Goal: Find specific page/section: Find specific page/section

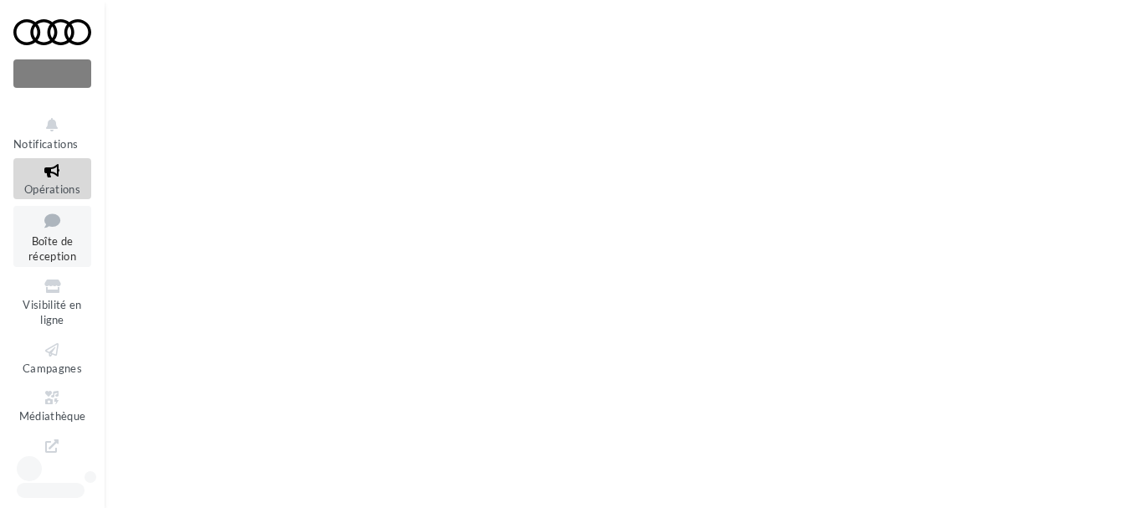
click at [38, 244] on span "Boîte de réception" at bounding box center [52, 248] width 48 height 29
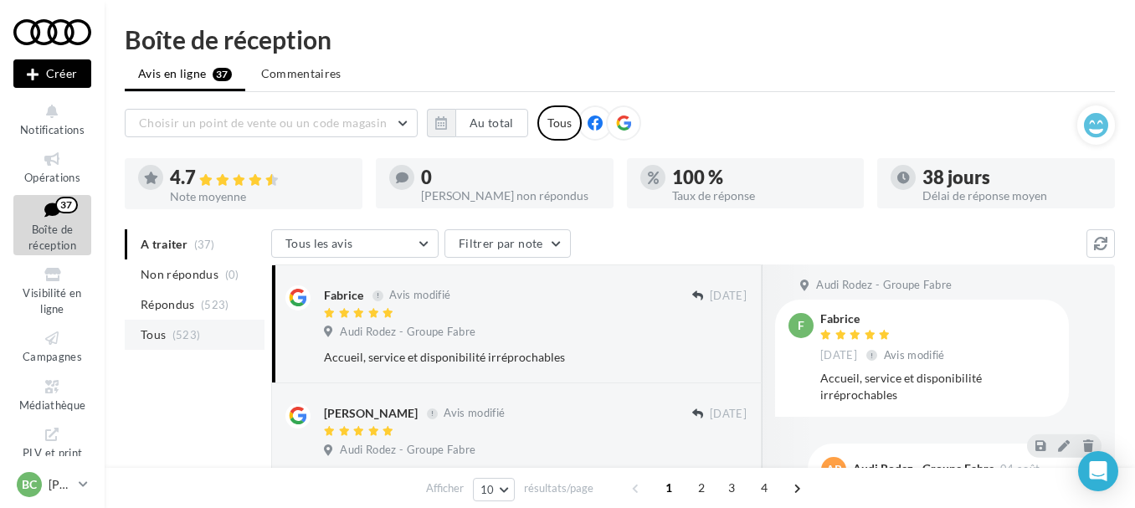
click at [148, 330] on span "Tous" at bounding box center [153, 334] width 25 height 17
